Goal: Information Seeking & Learning: Learn about a topic

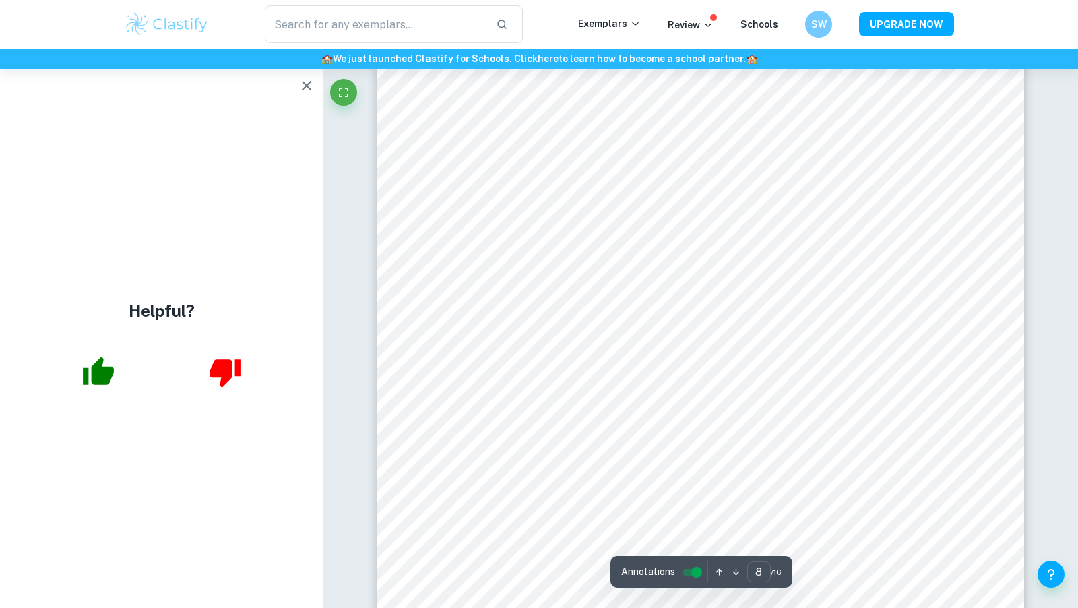
scroll to position [6310, 0]
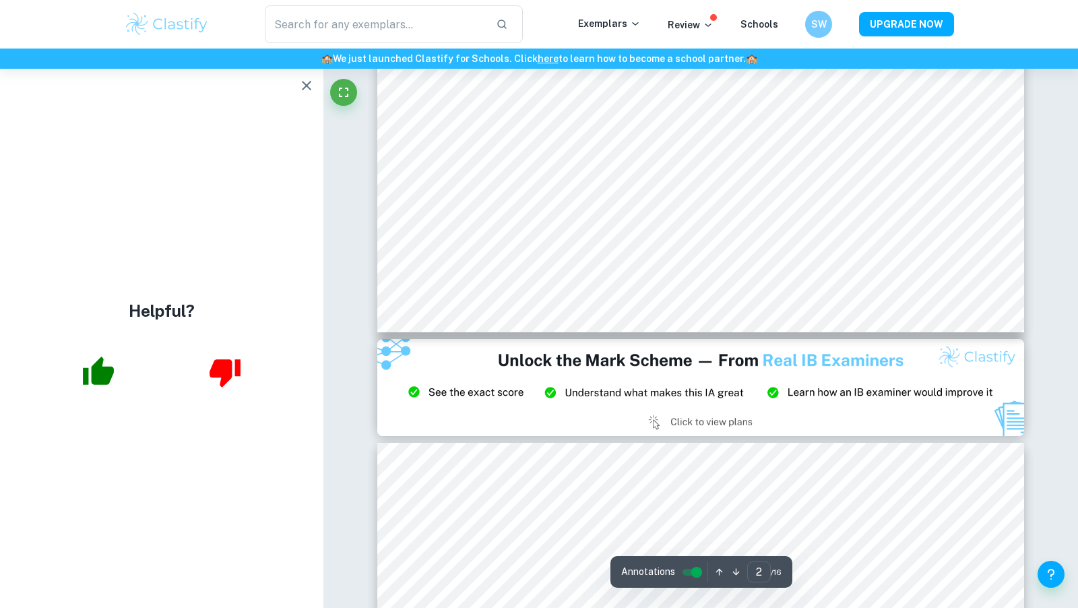
type input "3"
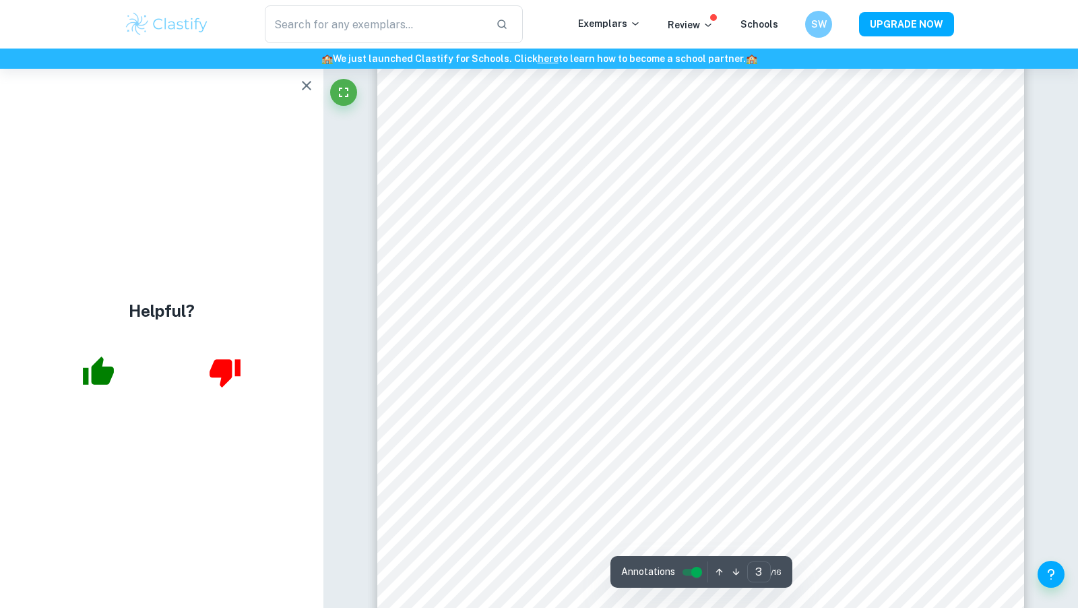
scroll to position [1994, 0]
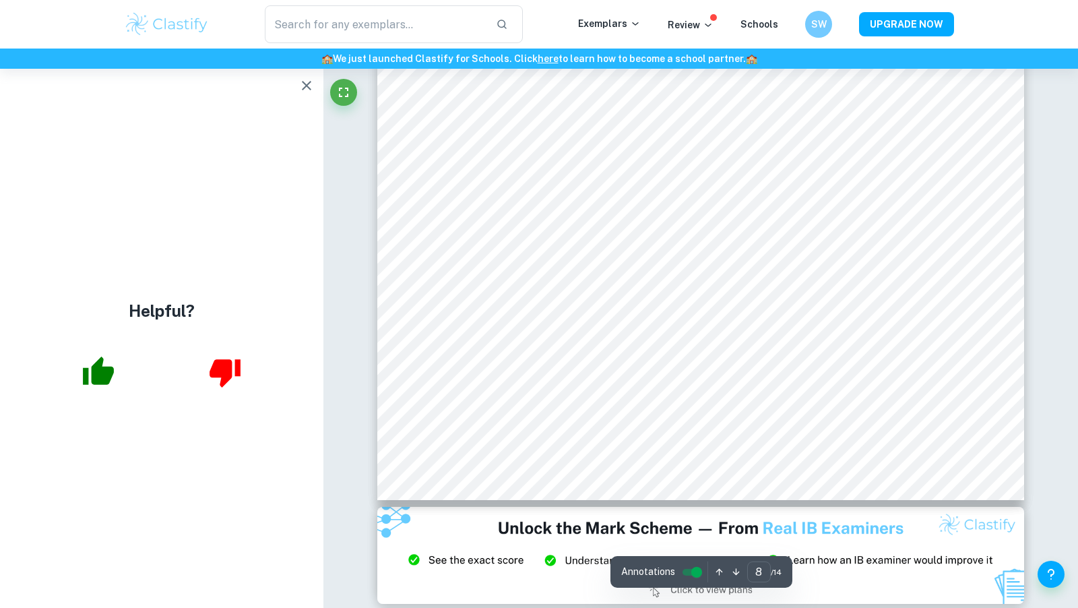
scroll to position [6467, 0]
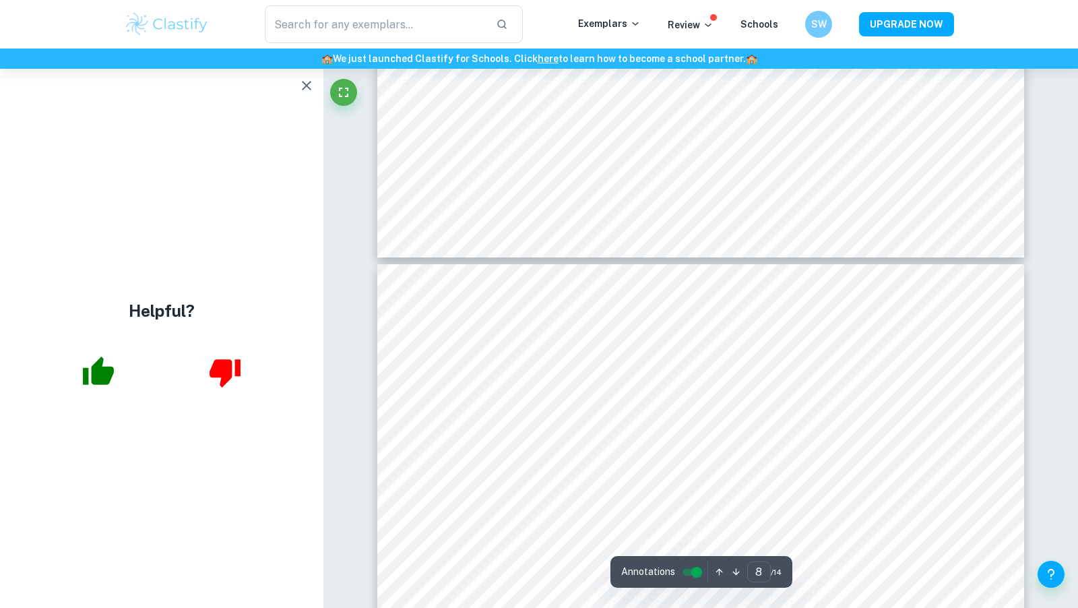
type input "7"
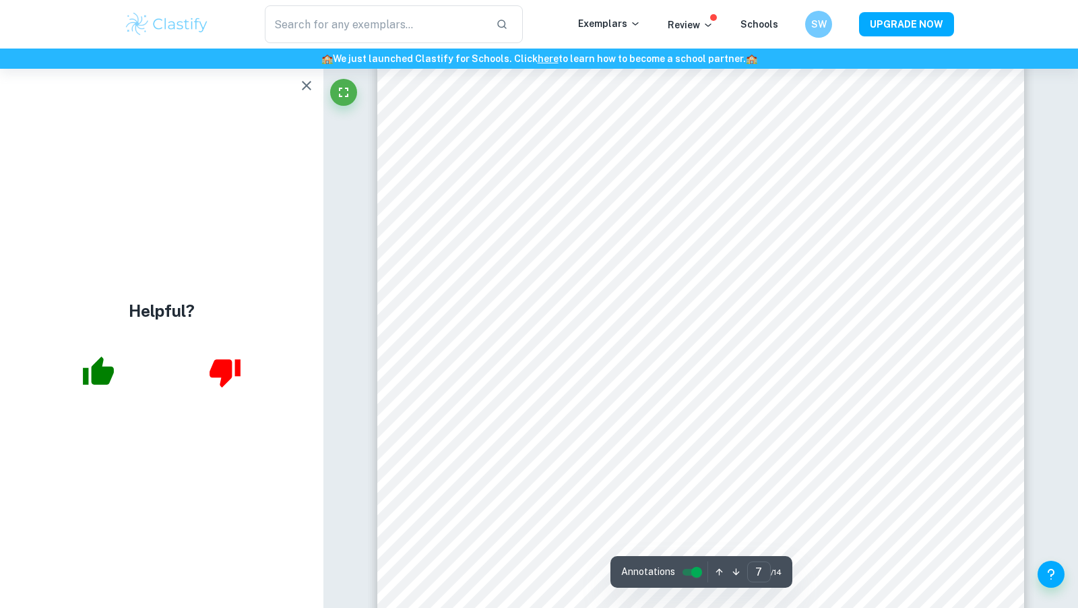
scroll to position [5440, 0]
